Goal: Information Seeking & Learning: Learn about a topic

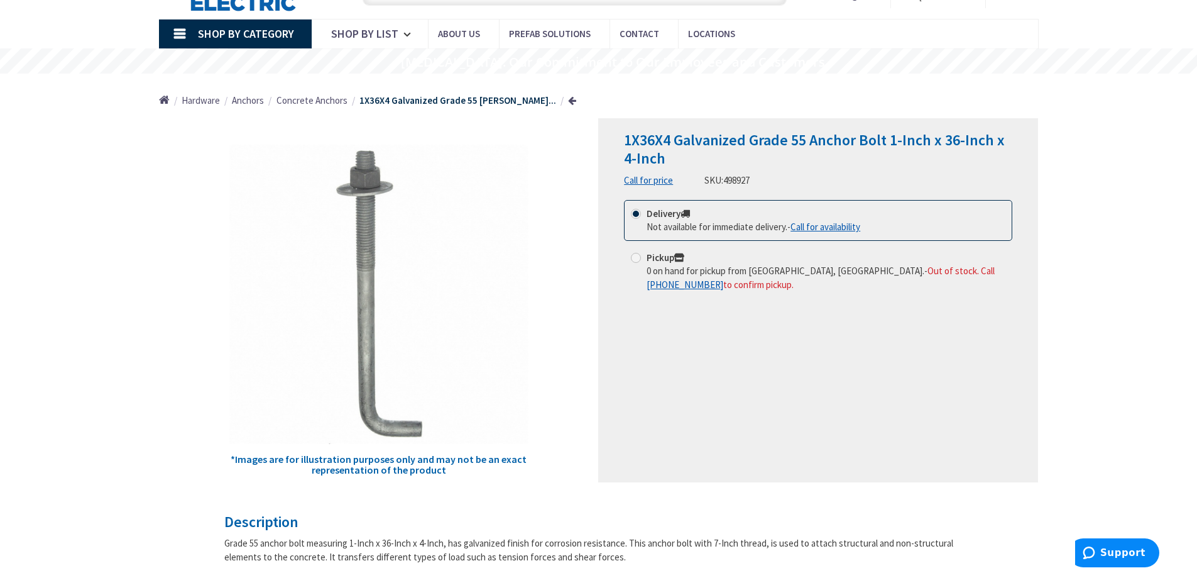
scroll to position [189, 0]
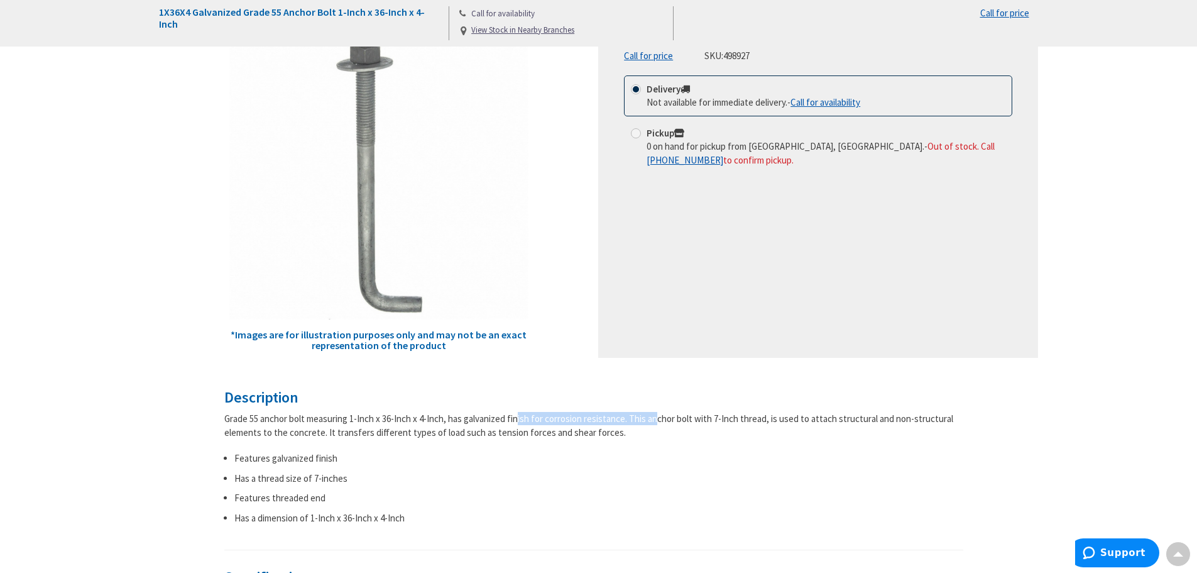
drag, startPoint x: 471, startPoint y: 419, endPoint x: 608, endPoint y: 417, distance: 136.4
click at [608, 417] on div "Grade 55 anchor bolt measuring 1-Inch x 36-Inch x 4-Inch, has galvanized finish…" at bounding box center [594, 425] width 740 height 27
drag, startPoint x: 370, startPoint y: 435, endPoint x: 563, endPoint y: 434, distance: 193.6
click at [563, 434] on div "Grade 55 anchor bolt measuring 1-Inch x 36-Inch x 4-Inch, has galvanized finish…" at bounding box center [594, 425] width 740 height 27
drag, startPoint x: 259, startPoint y: 478, endPoint x: 347, endPoint y: 475, distance: 88.0
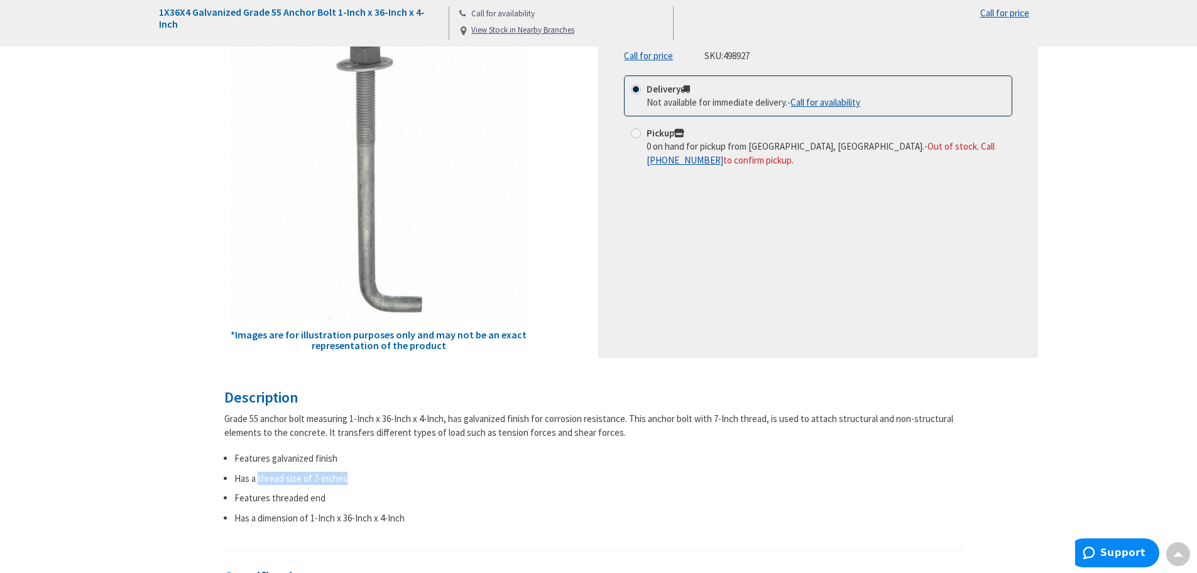
click at [347, 475] on li "Has a thread size of 7-inches" at bounding box center [599, 477] width 730 height 13
drag, startPoint x: 231, startPoint y: 499, endPoint x: 321, endPoint y: 497, distance: 89.9
click at [321, 497] on ul "Features galvanized finish Has a thread size of 7-inches Features threaded end …" at bounding box center [594, 487] width 740 height 73
drag, startPoint x: 280, startPoint y: 520, endPoint x: 339, endPoint y: 514, distance: 60.0
click at [339, 514] on li "Has a dimension of 1-Inch x 36-Inch x 4-Inch" at bounding box center [599, 517] width 730 height 13
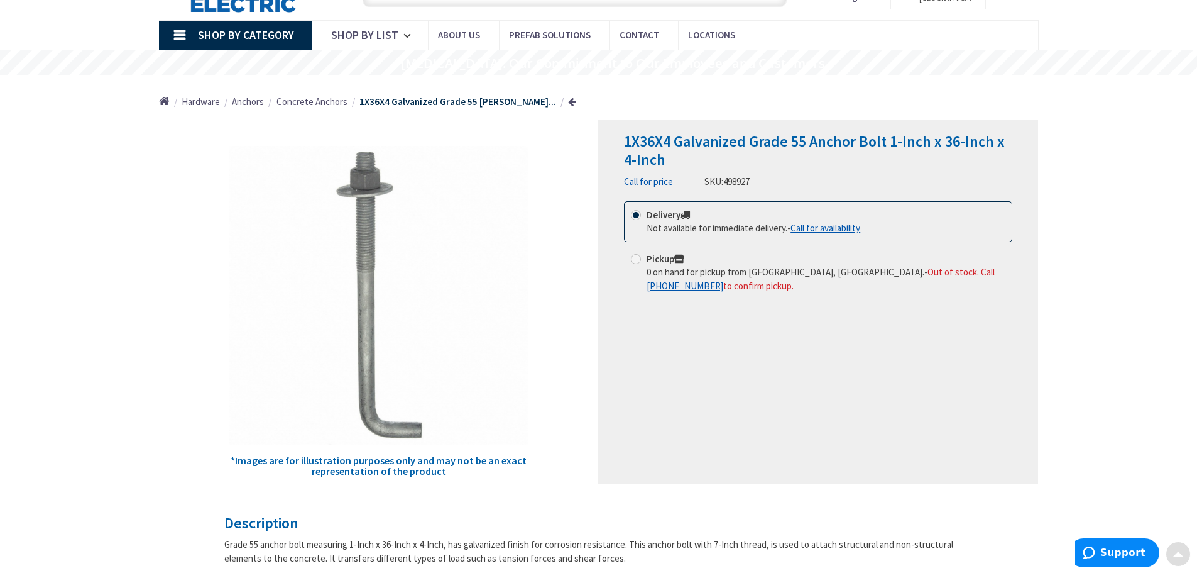
scroll to position [0, 0]
